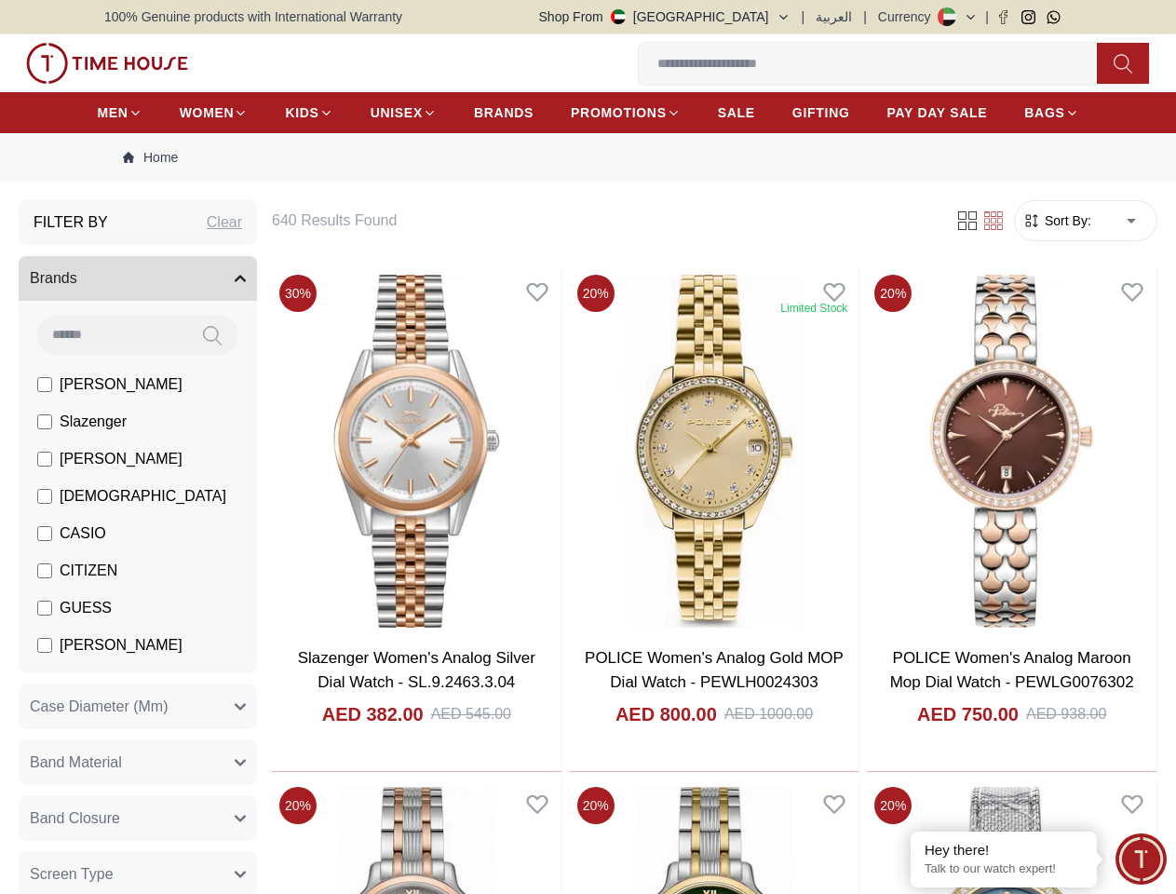
click at [726, 17] on button "Shop From [GEOGRAPHIC_DATA]" at bounding box center [664, 16] width 251 height 19
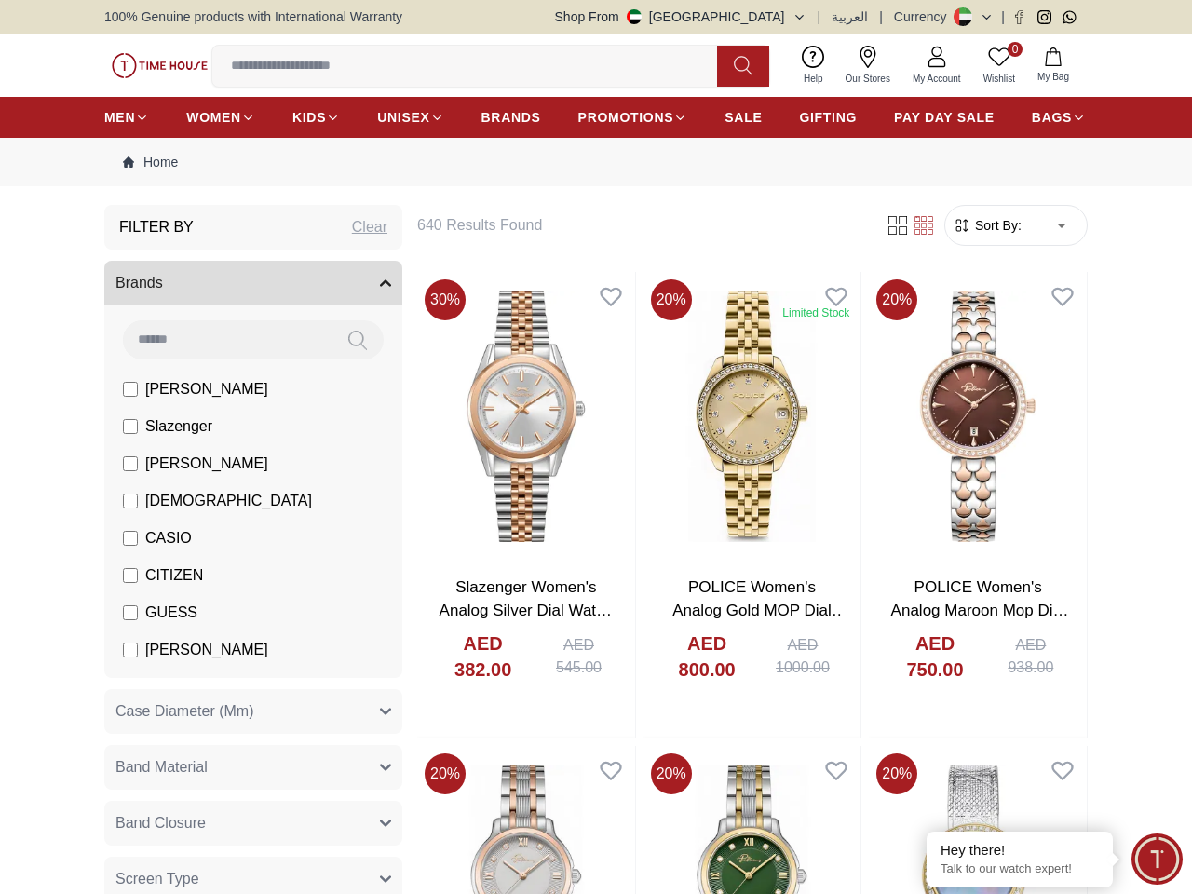
click at [957, 17] on div at bounding box center [596, 447] width 1192 height 894
click at [463, 66] on input at bounding box center [472, 65] width 520 height 37
click at [734, 66] on icon at bounding box center [743, 65] width 19 height 21
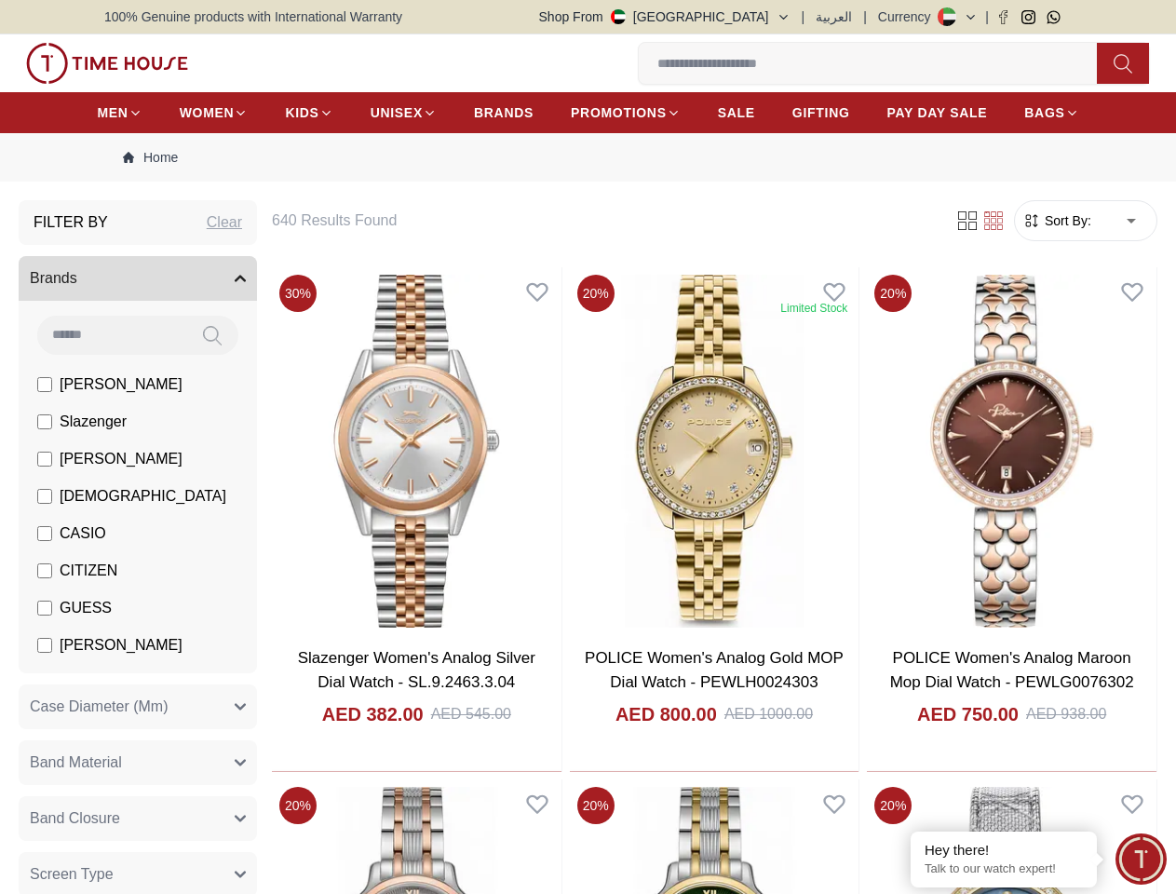
click at [0, 0] on icon at bounding box center [0, 0] width 0 height 0
click at [0, 0] on icon "button" at bounding box center [0, 0] width 0 height 0
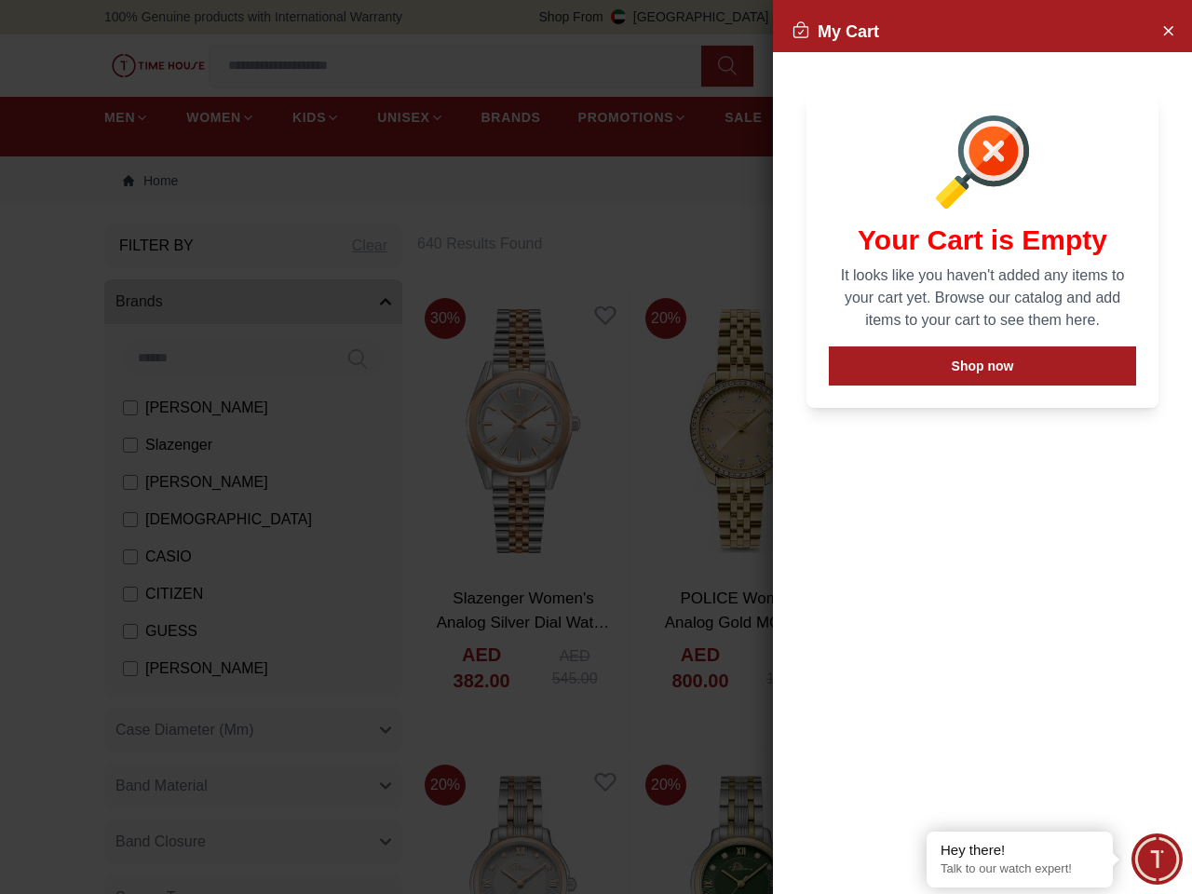
click at [370, 246] on div at bounding box center [596, 447] width 1192 height 894
click at [253, 302] on div at bounding box center [596, 447] width 1192 height 894
click at [253, 730] on div at bounding box center [596, 447] width 1192 height 894
